Goal: Information Seeking & Learning: Check status

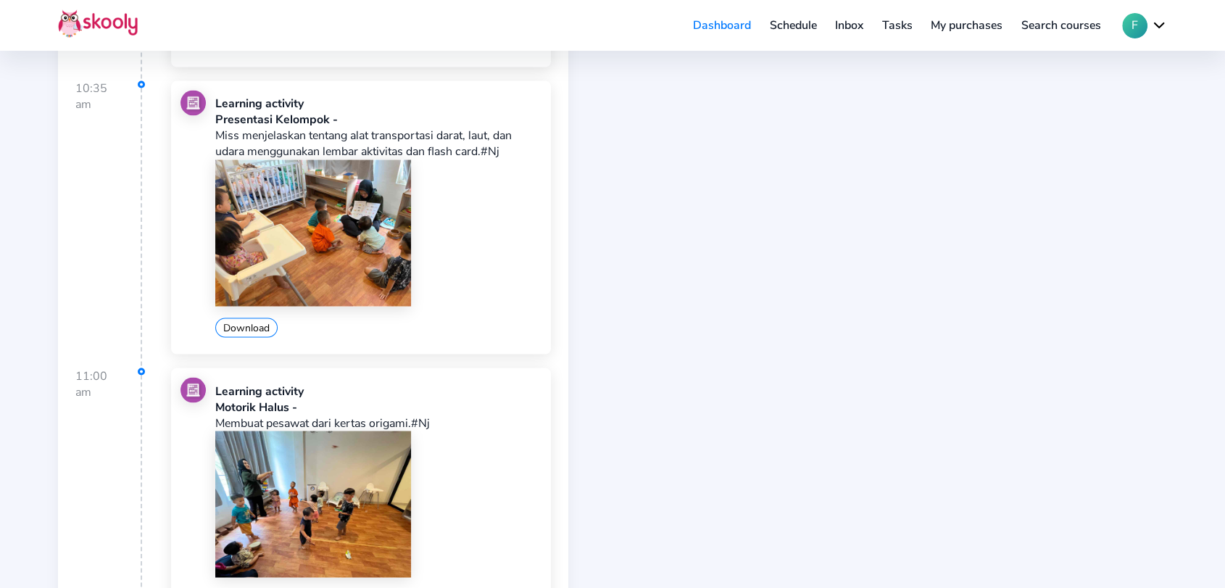
scroll to position [2788, 0]
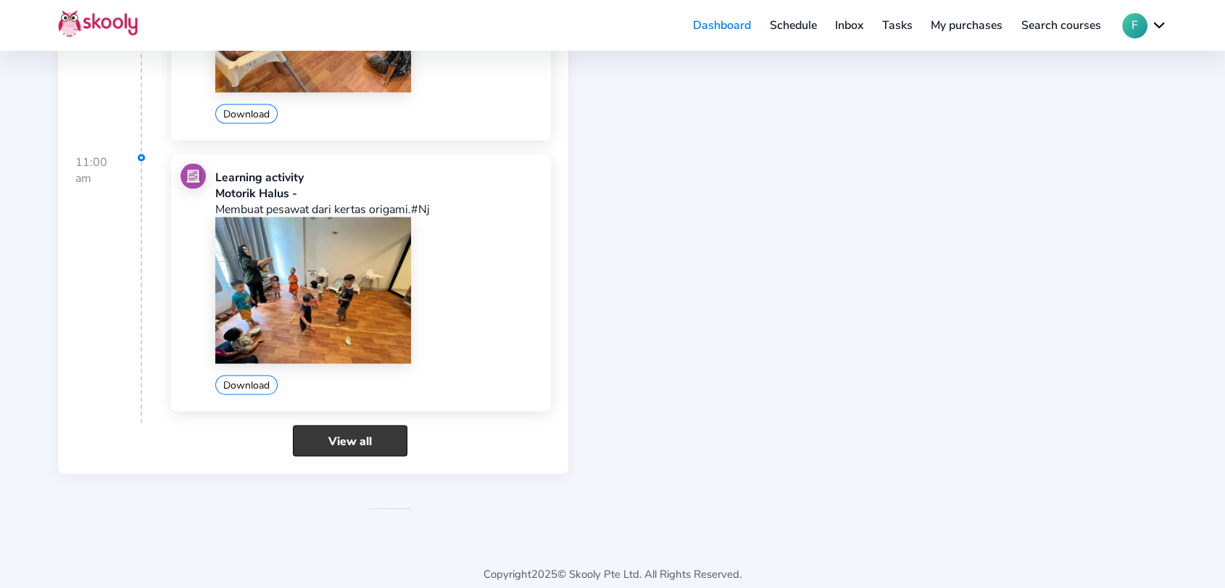
click at [370, 425] on link "View all" at bounding box center [350, 440] width 115 height 31
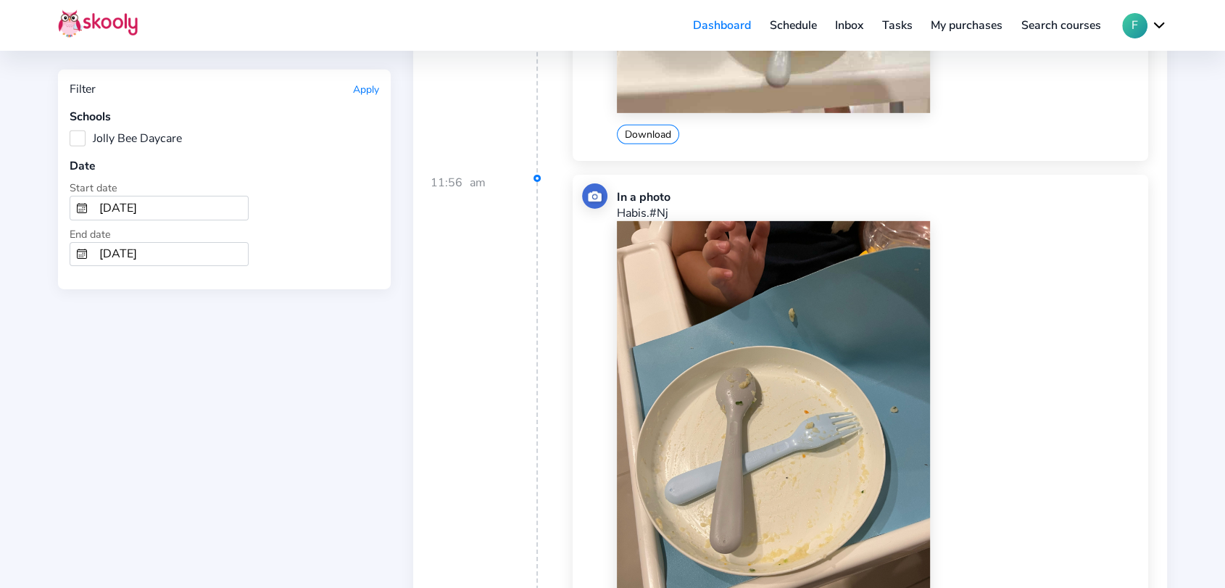
scroll to position [4106, 0]
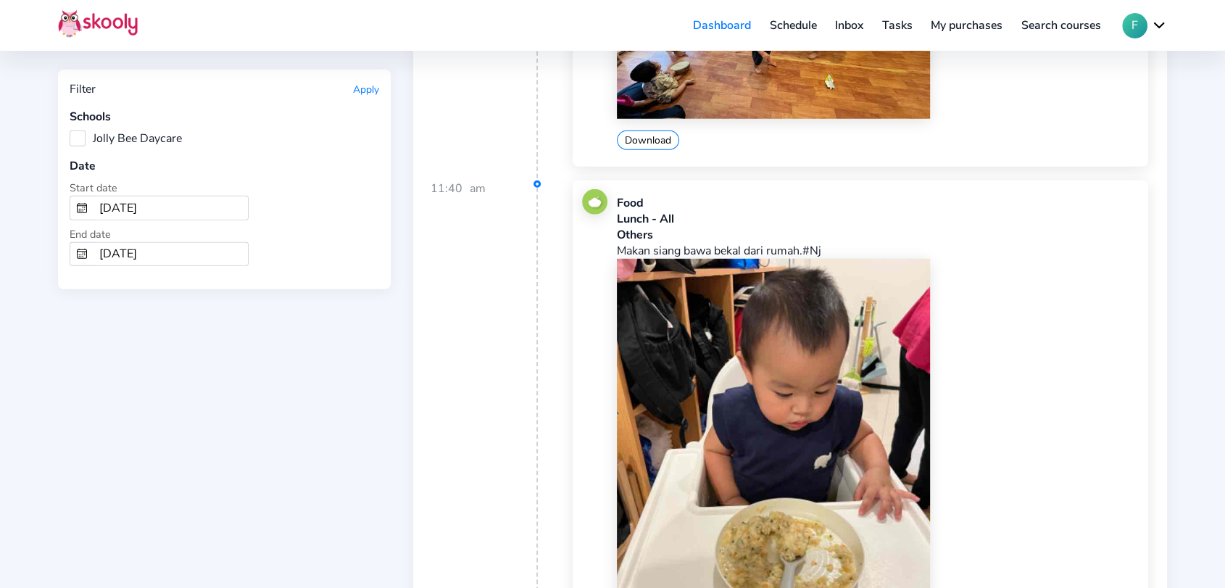
click at [807, 22] on link "Schedule" at bounding box center [793, 25] width 66 height 23
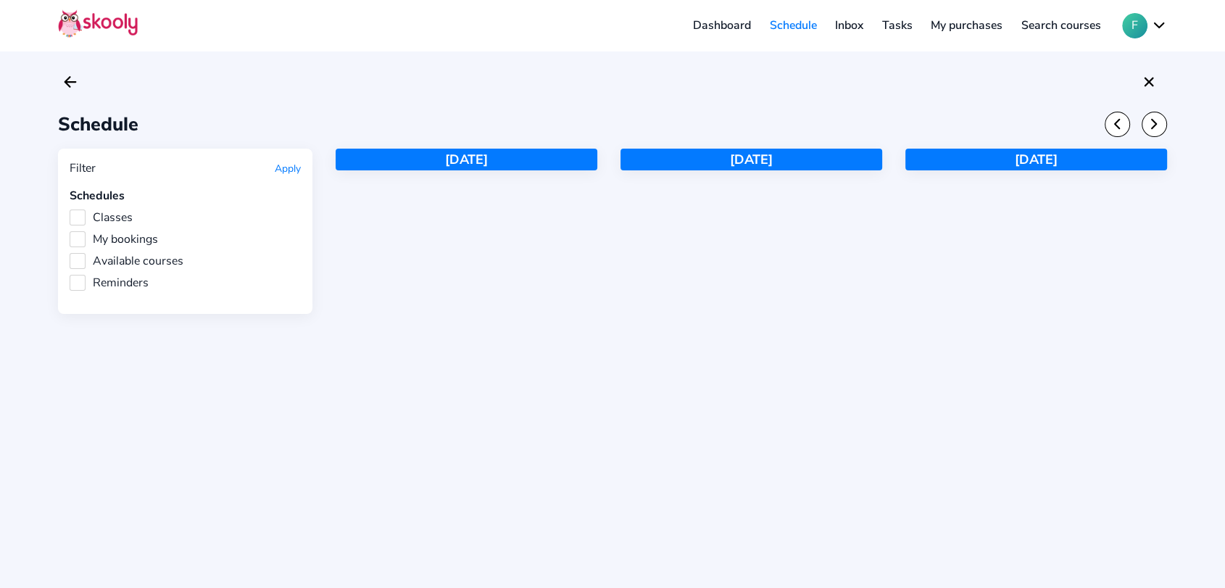
click at [850, 23] on link "Inbox" at bounding box center [848, 25] width 47 height 23
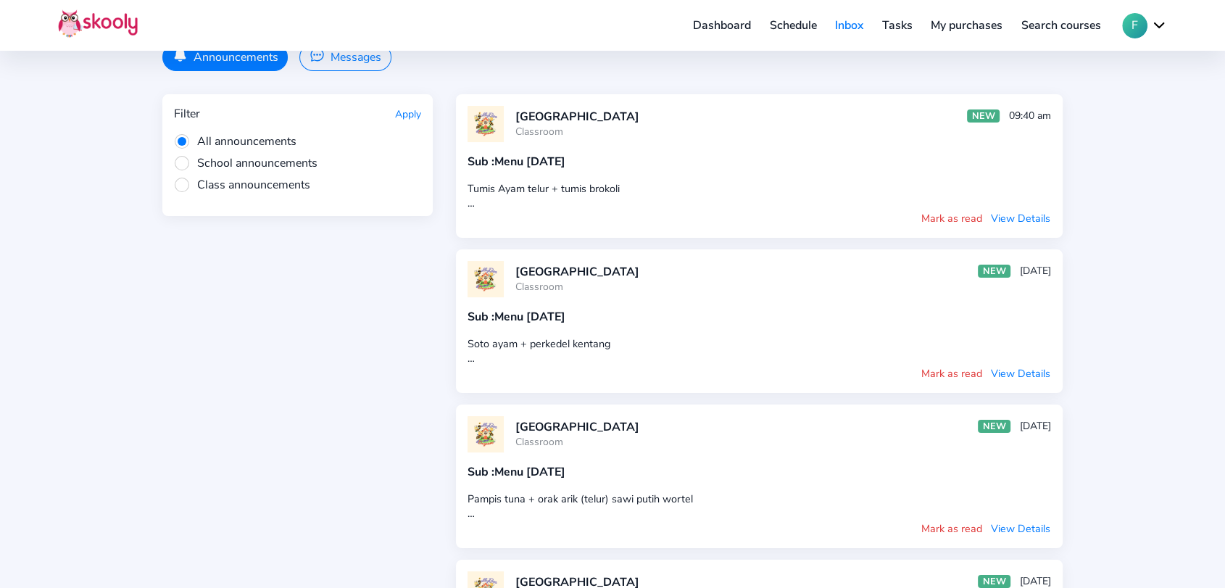
scroll to position [80, 0]
click at [1038, 219] on button "View Details" at bounding box center [1020, 217] width 61 height 16
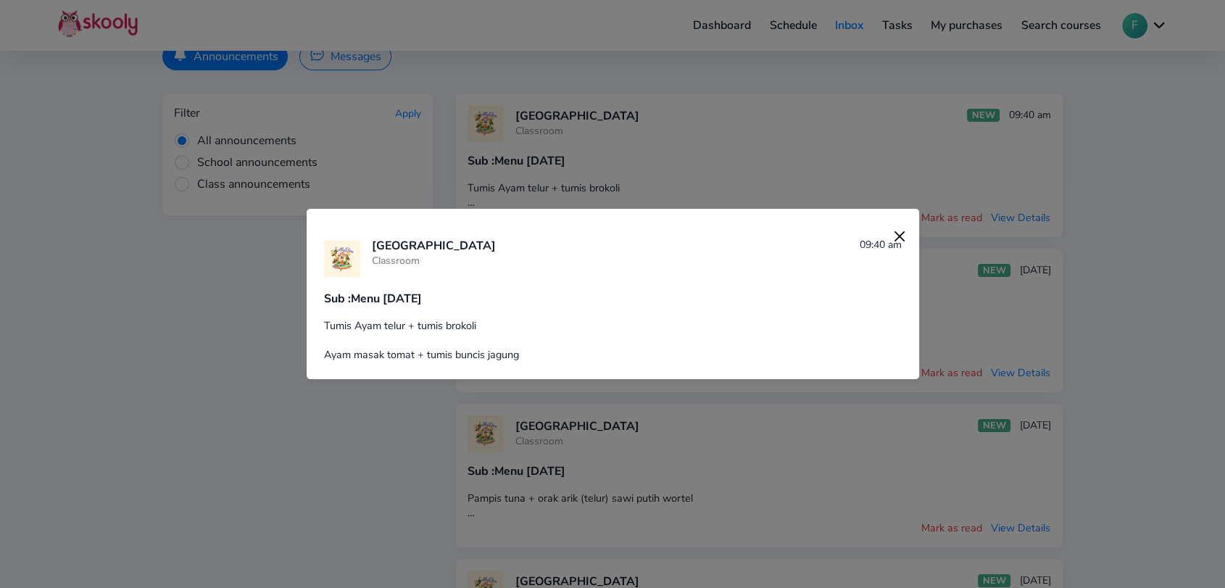
click at [889, 234] on img at bounding box center [899, 236] width 20 height 20
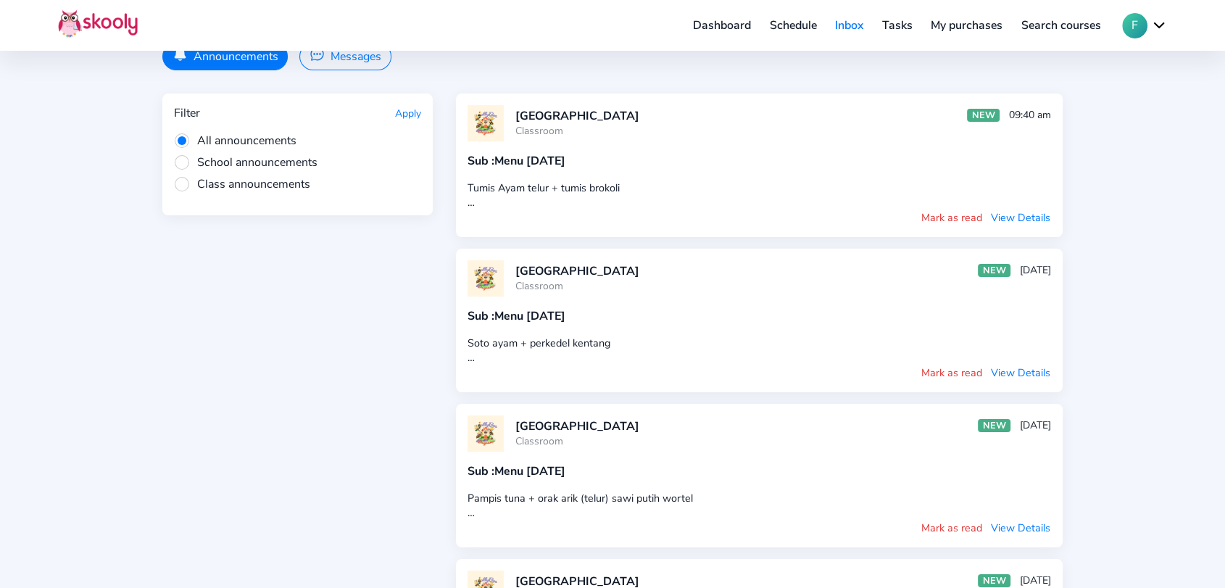
click at [1022, 371] on button "View Details" at bounding box center [1020, 373] width 61 height 16
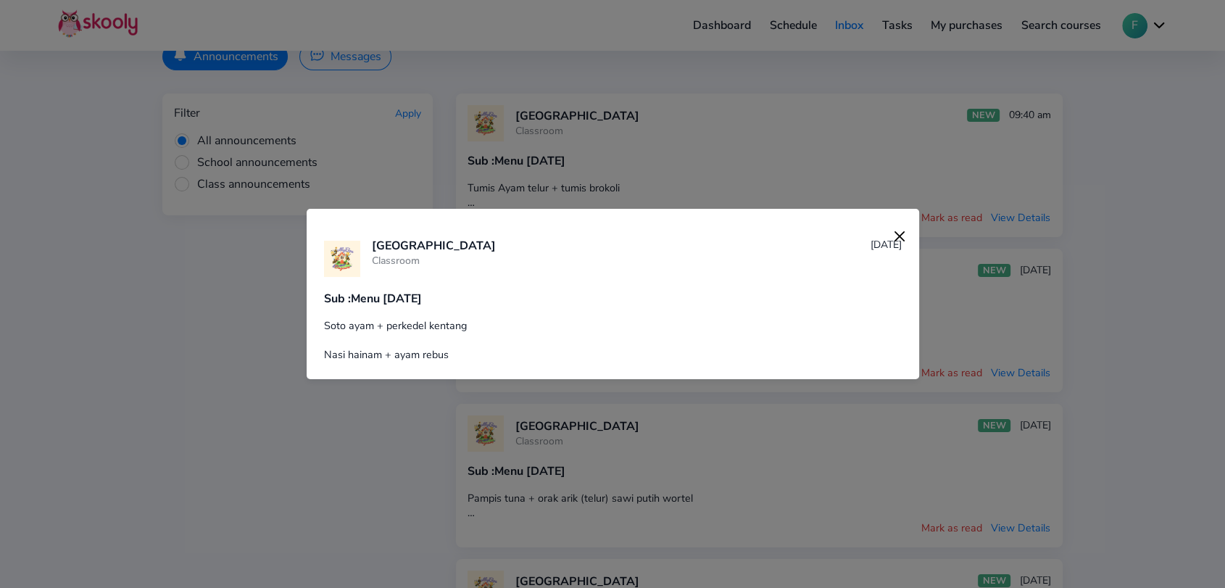
click at [891, 238] on img at bounding box center [899, 236] width 20 height 20
